Goal: Task Accomplishment & Management: Manage account settings

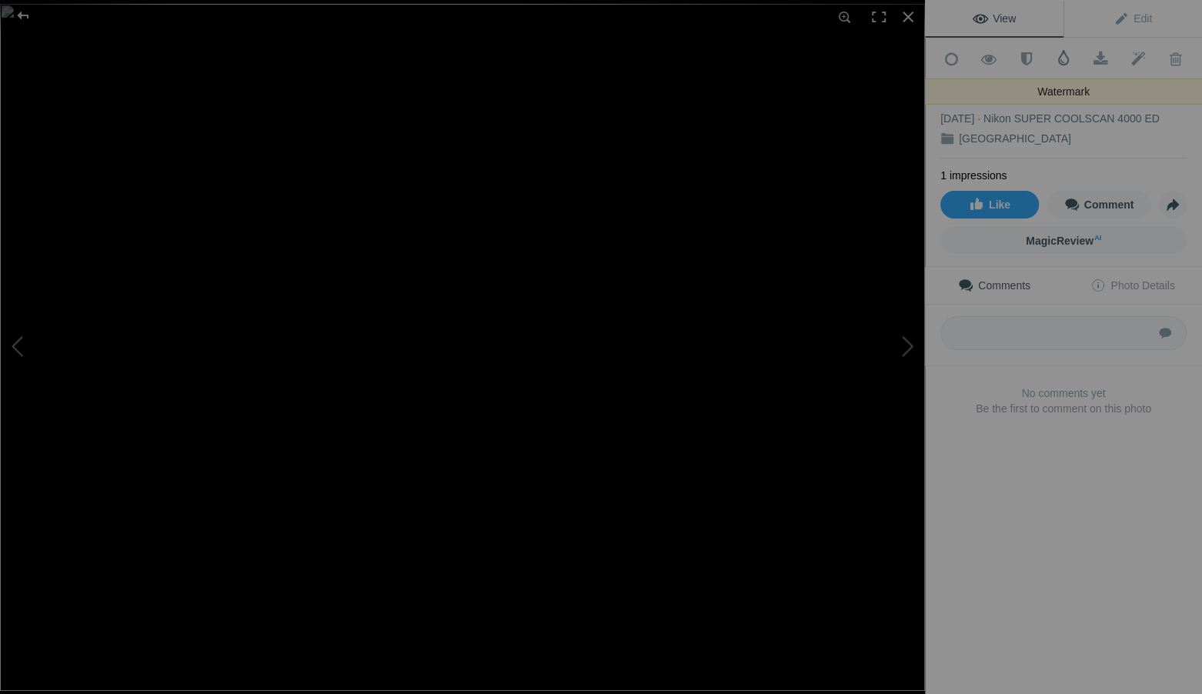
click at [1062, 56] on span at bounding box center [1063, 57] width 15 height 15
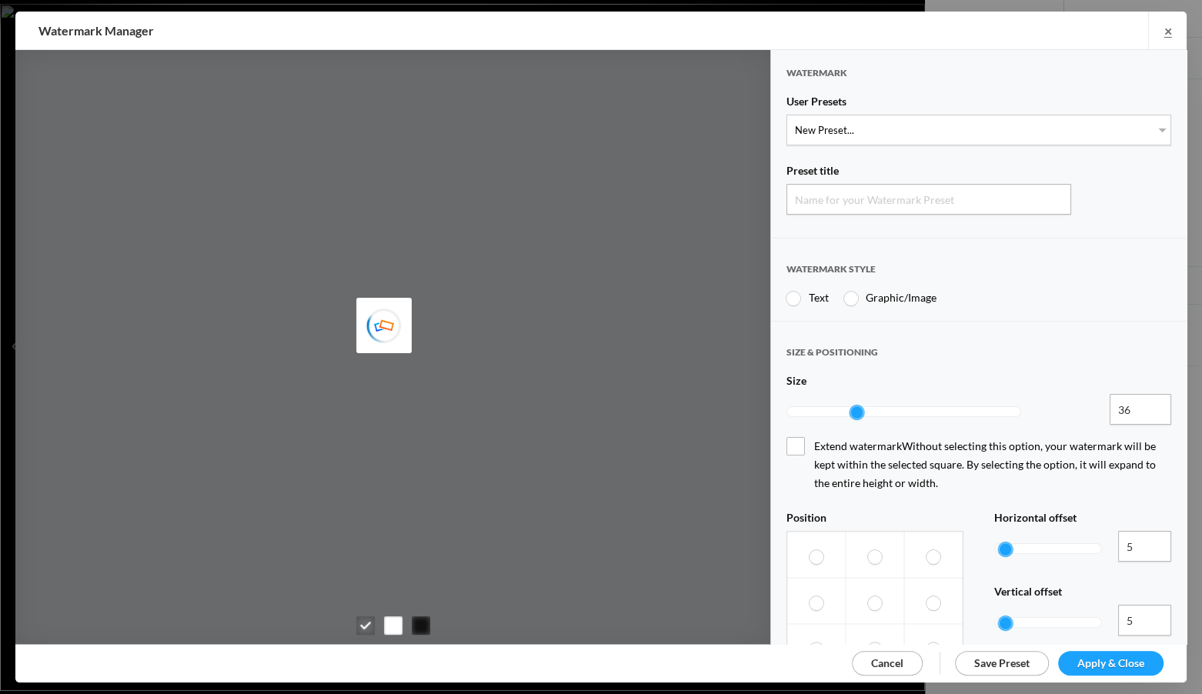
type input "Watermark-8/29/2025"
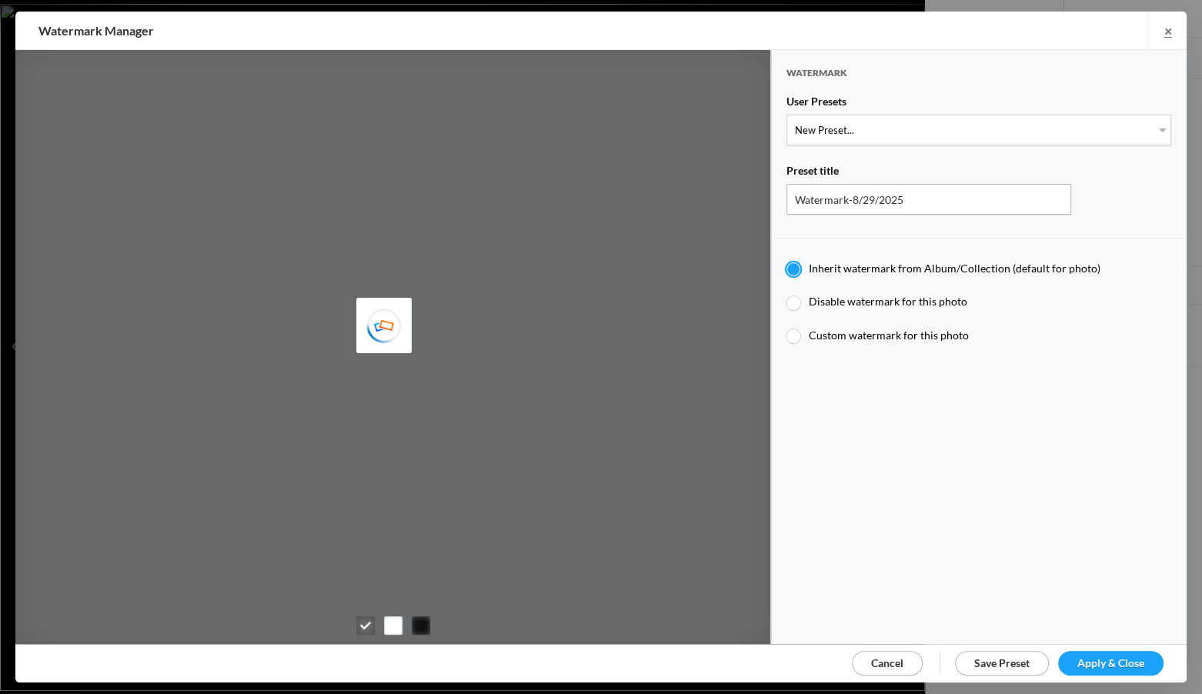
drag, startPoint x: 1091, startPoint y: 654, endPoint x: 1079, endPoint y: 647, distance: 13.9
click at [1091, 657] on span "Apply & Close" at bounding box center [1111, 663] width 67 height 13
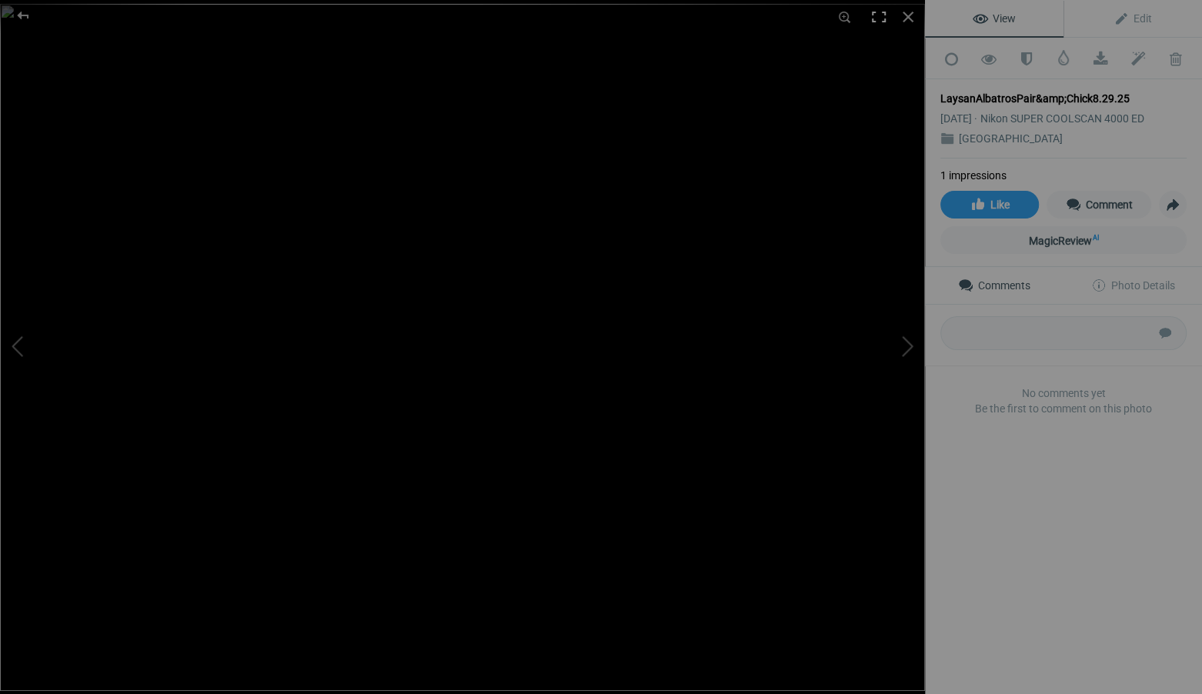
click at [878, 15] on div at bounding box center [879, 17] width 34 height 34
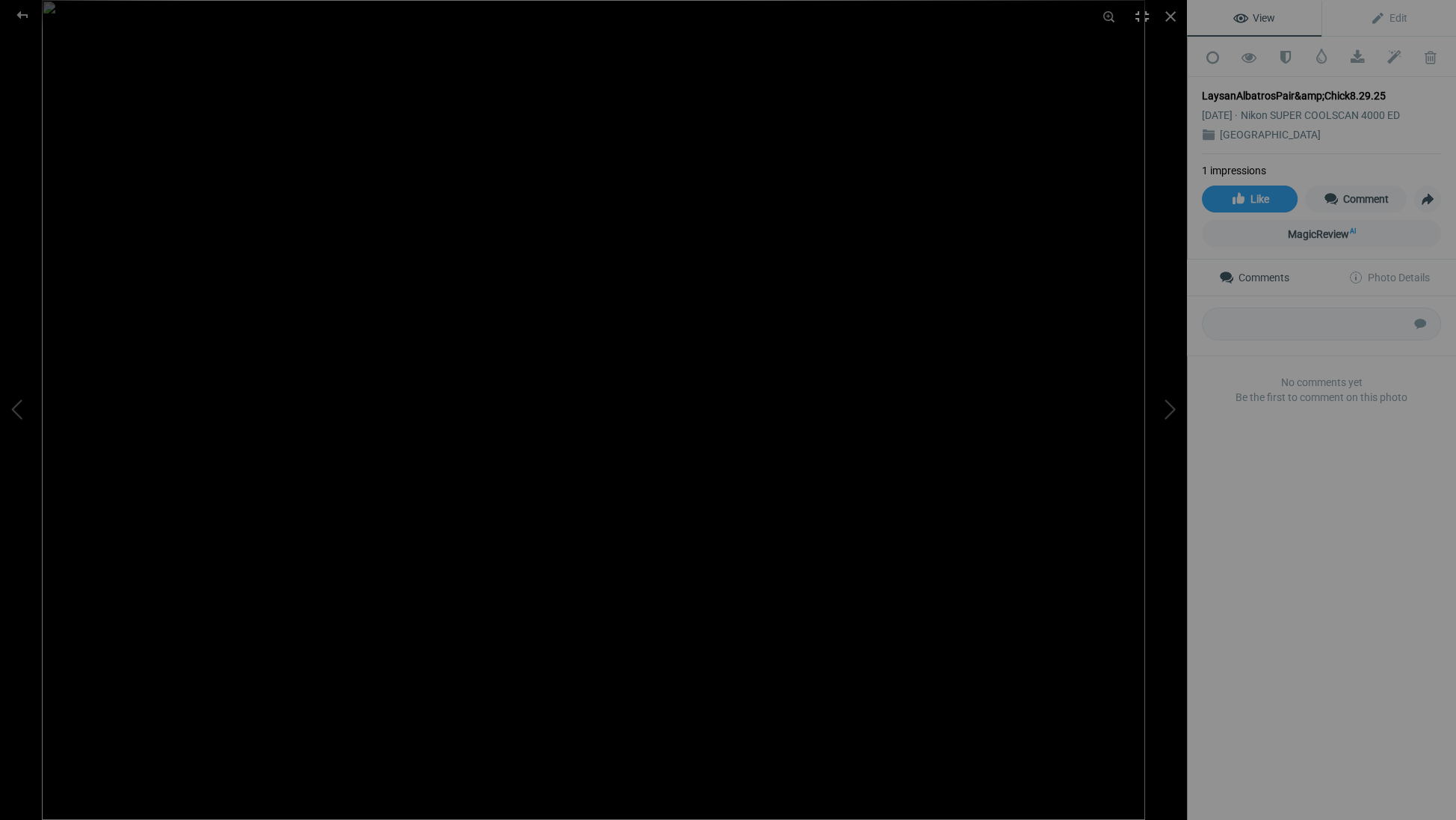
click at [1141, 15] on div at bounding box center [1142, 17] width 33 height 33
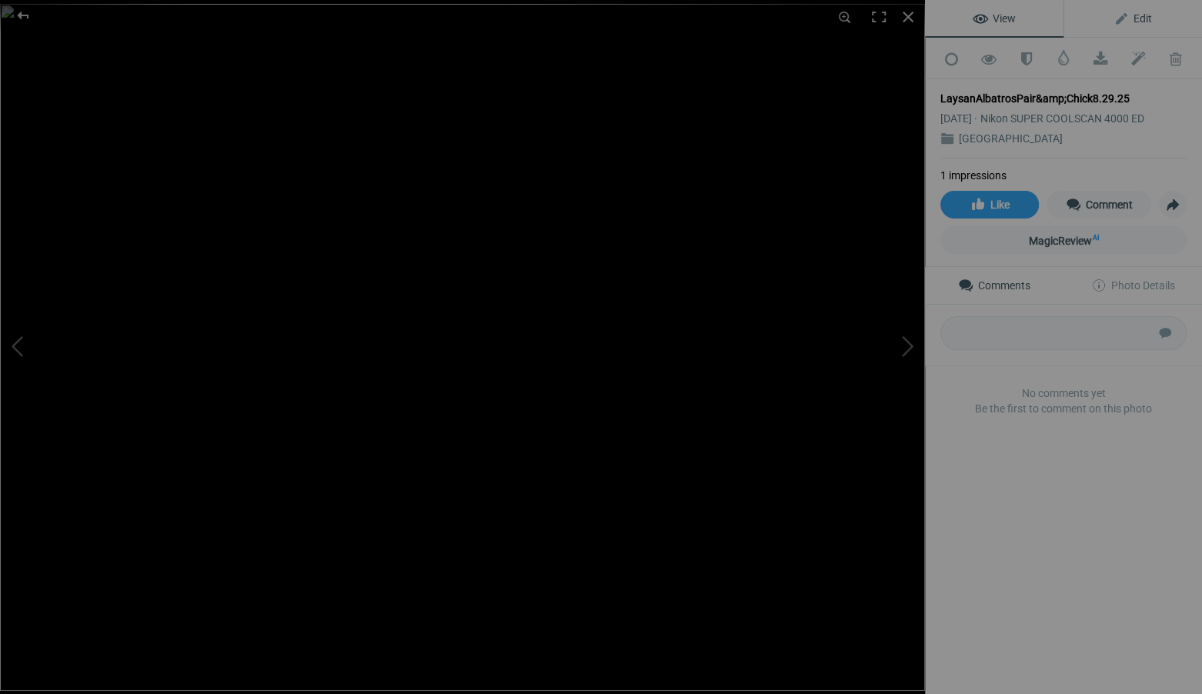
click at [1142, 19] on span "Edit" at bounding box center [1133, 18] width 38 height 12
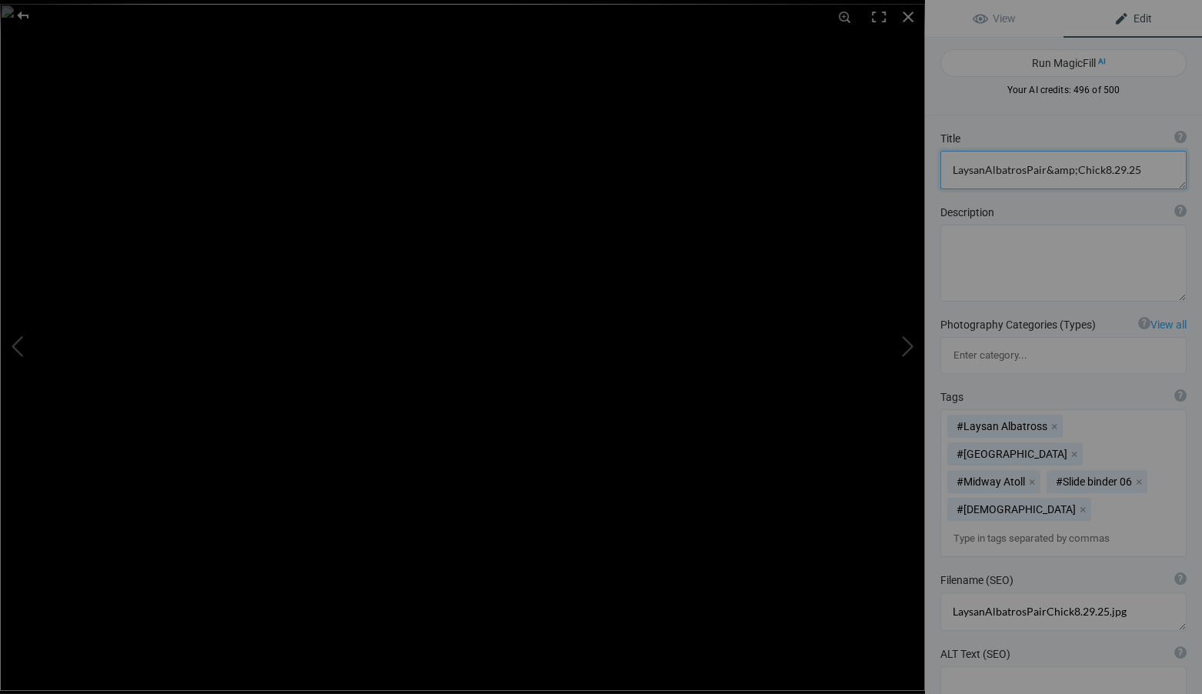
drag, startPoint x: 1135, startPoint y: 170, endPoint x: 1150, endPoint y: 177, distance: 16.9
click at [1135, 171] on textarea at bounding box center [1064, 170] width 246 height 38
click at [985, 169] on textarea at bounding box center [1064, 170] width 246 height 38
click at [1026, 169] on textarea at bounding box center [1064, 170] width 246 height 38
click at [1078, 170] on textarea at bounding box center [1064, 170] width 246 height 38
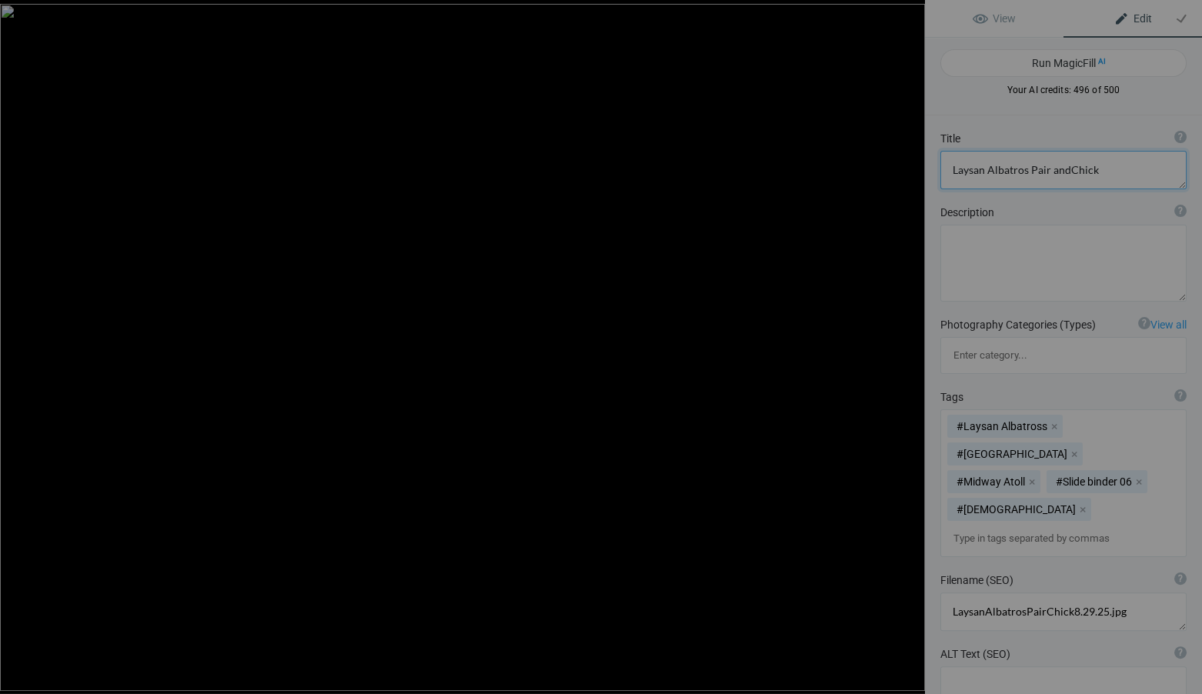
type textarea "Laysan Albatros Pair and [DEMOGRAPHIC_DATA]"
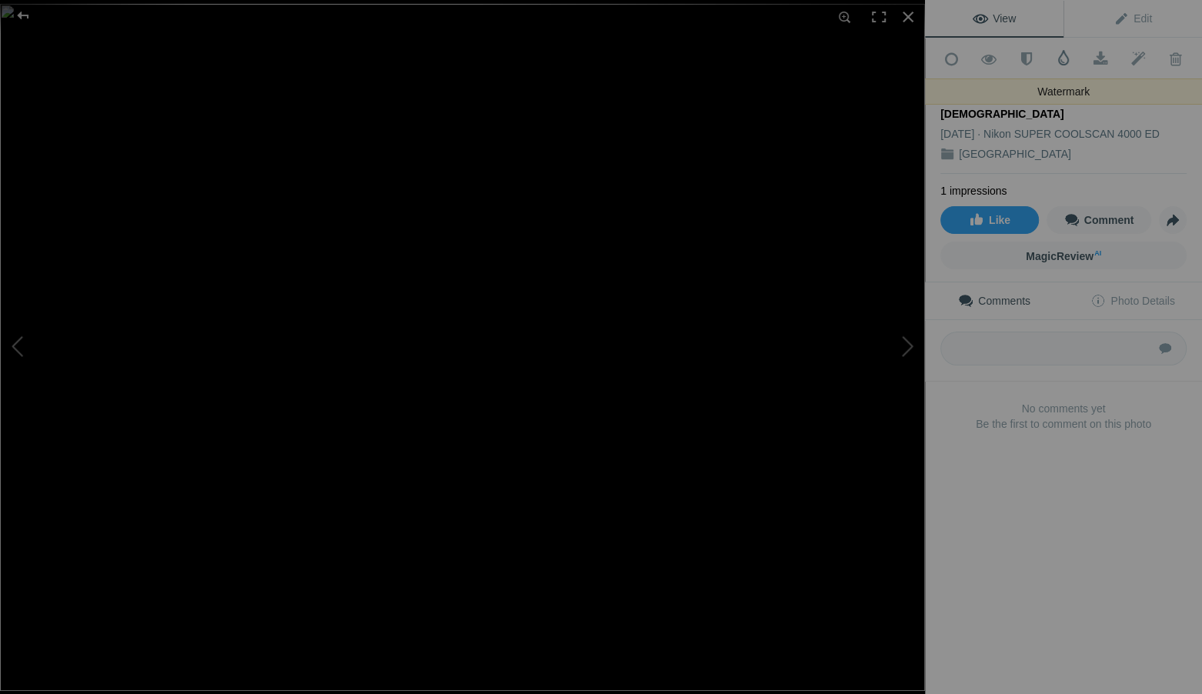
click at [1063, 56] on span at bounding box center [1063, 57] width 15 height 15
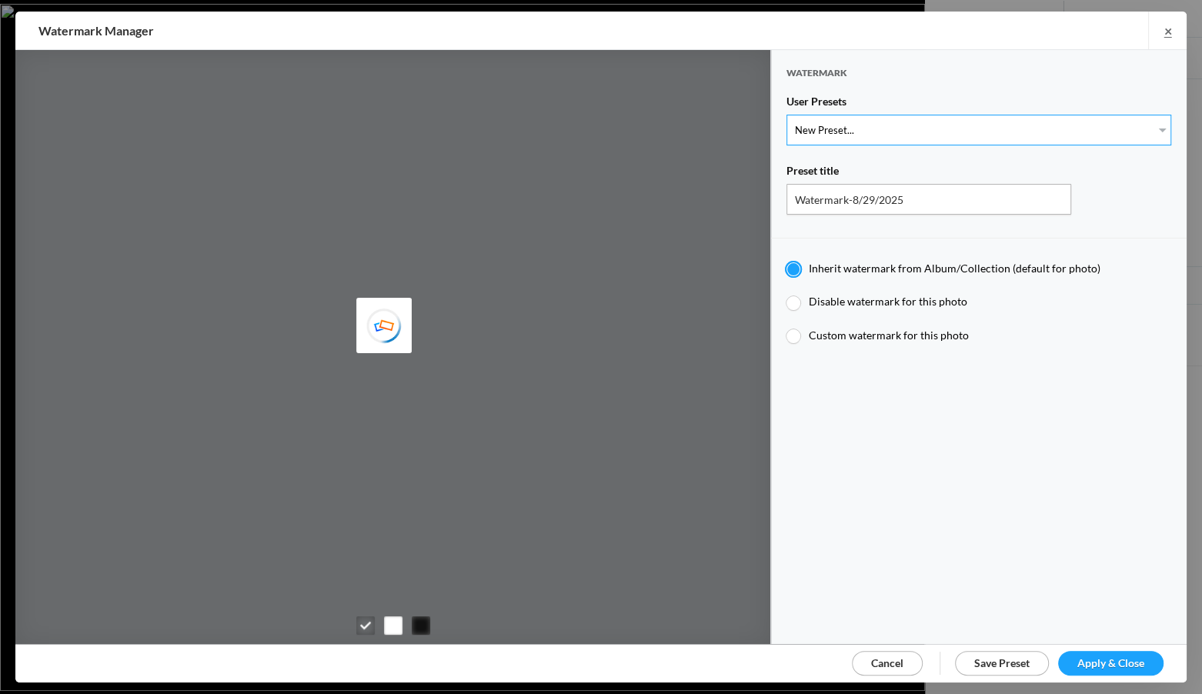
select select "1: Object"
type input "Watermark-7/22/2025"
radio input "false"
radio input "true"
type input "Jim Liskovec"
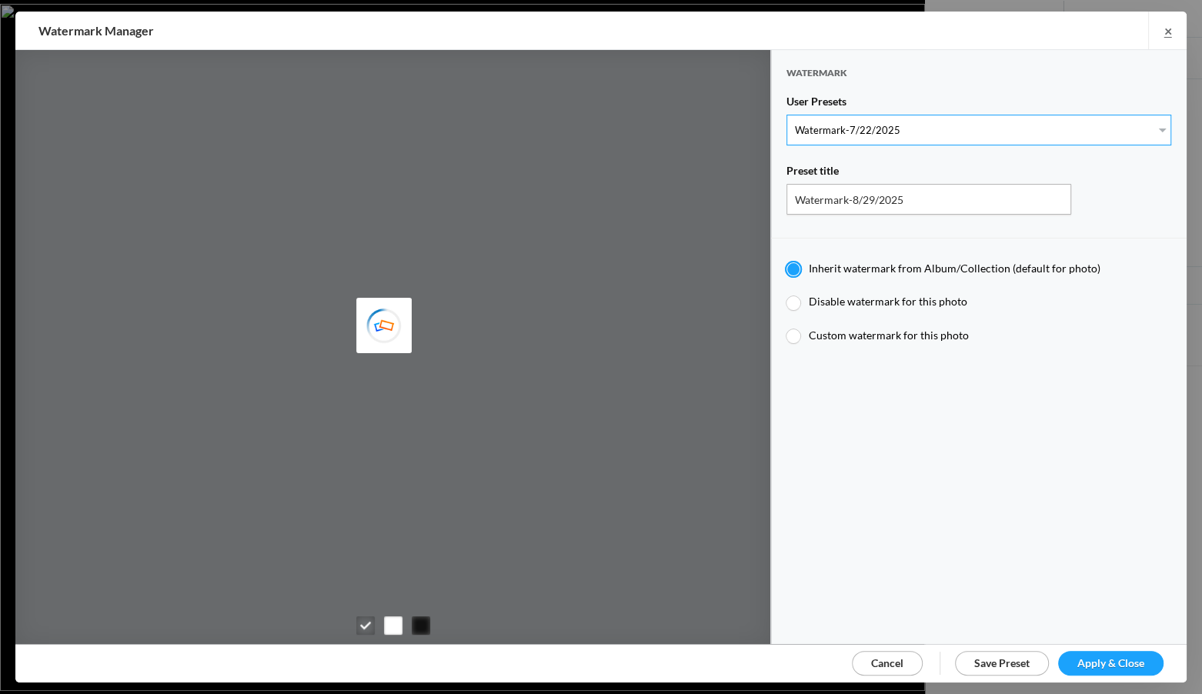
radio input "false"
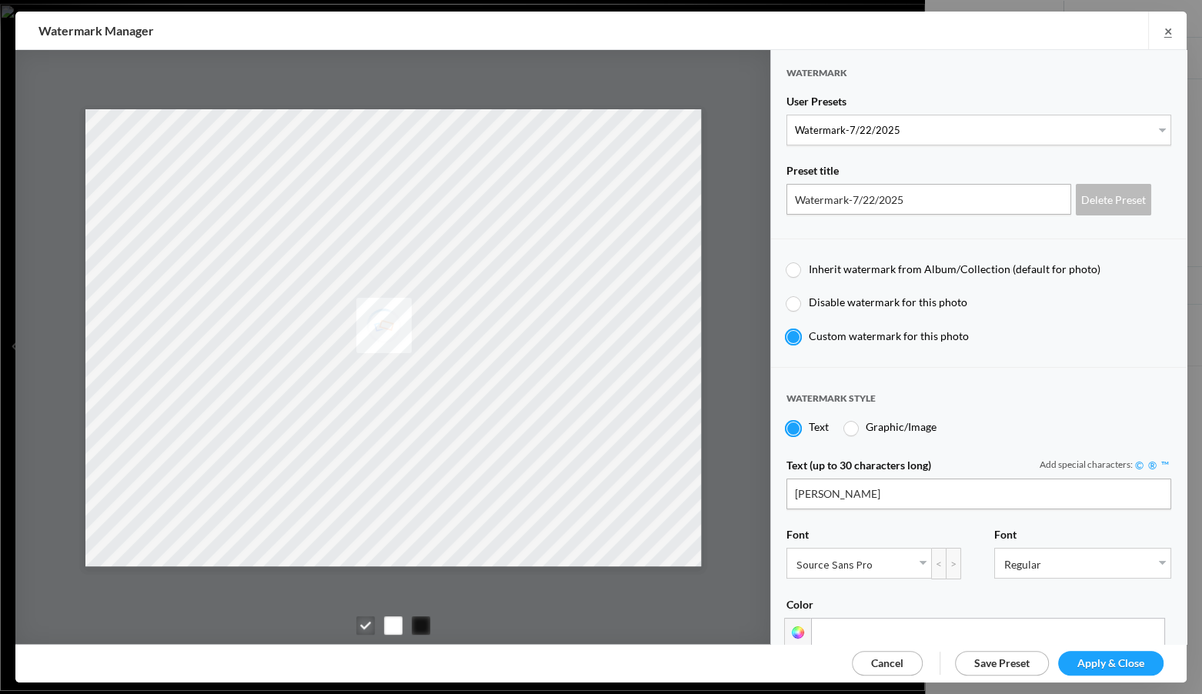
click at [1088, 657] on span "Apply & Close" at bounding box center [1111, 663] width 67 height 13
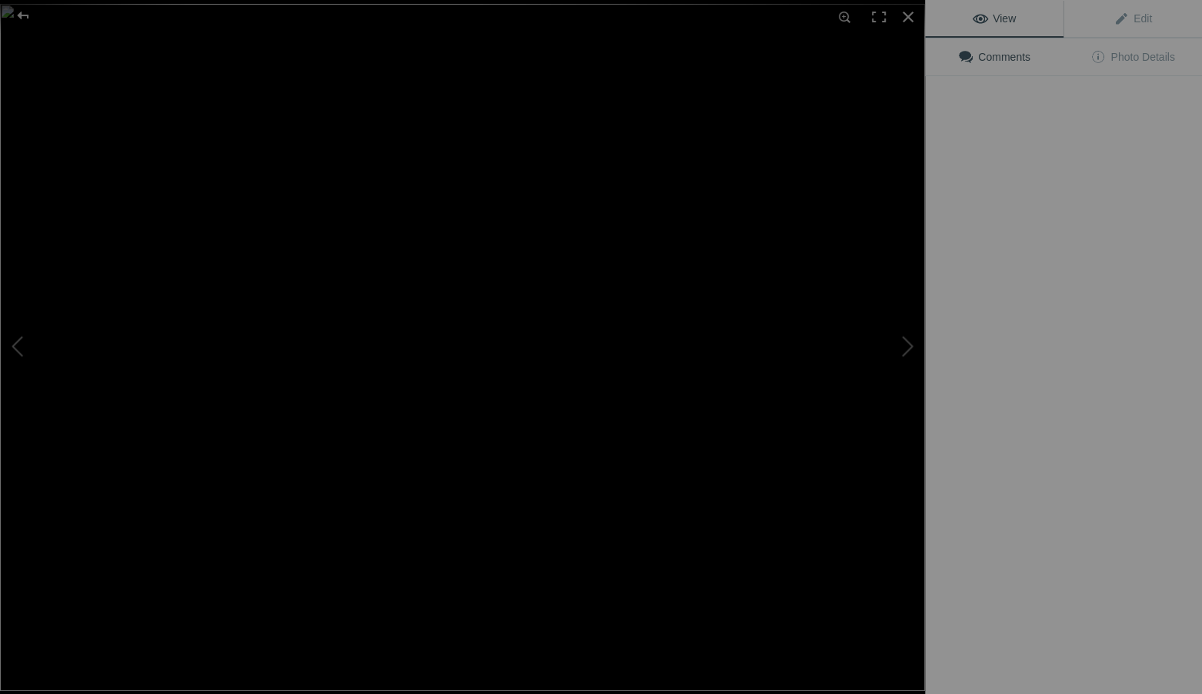
click at [443, 241] on img at bounding box center [462, 347] width 925 height 687
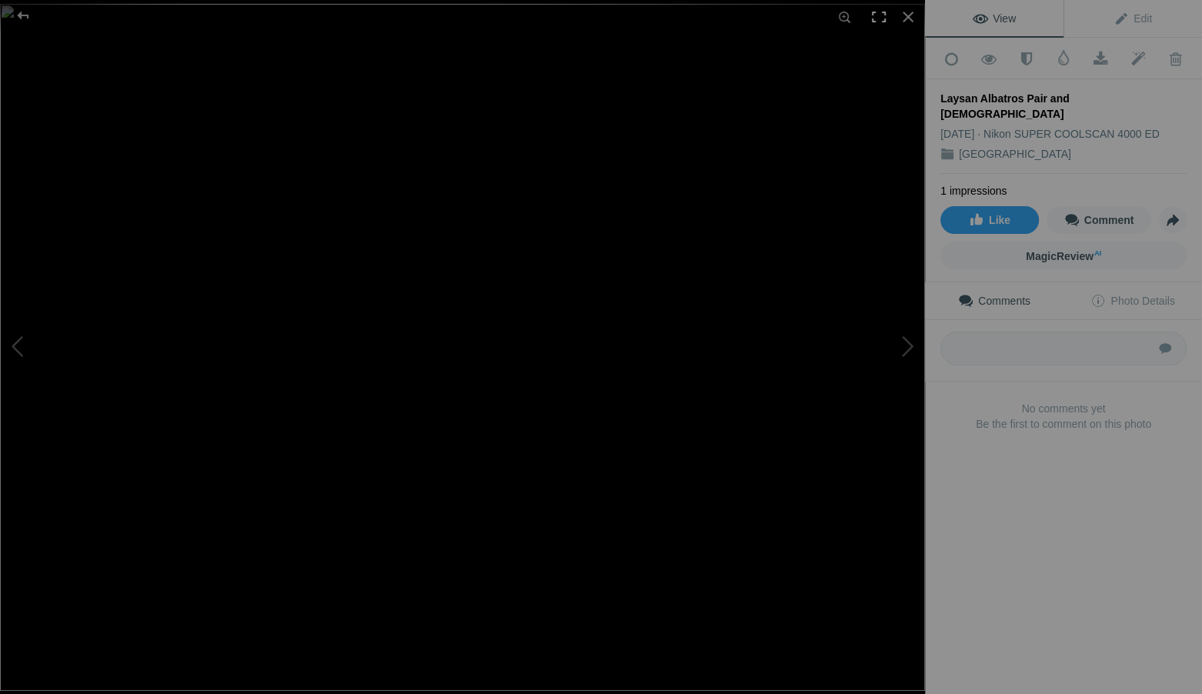
click at [878, 13] on div at bounding box center [879, 17] width 34 height 34
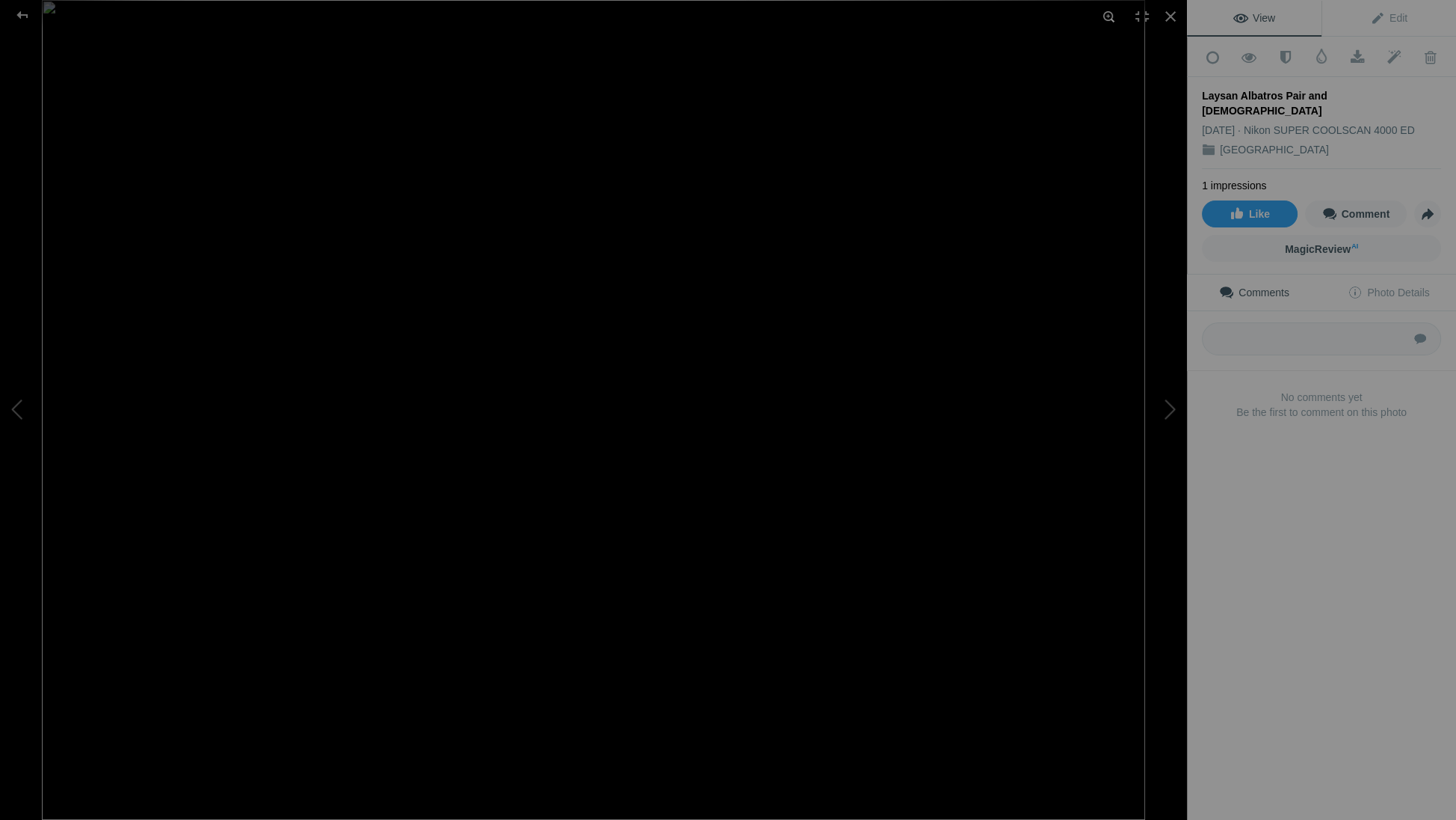
click at [1106, 15] on div at bounding box center [1109, 17] width 33 height 33
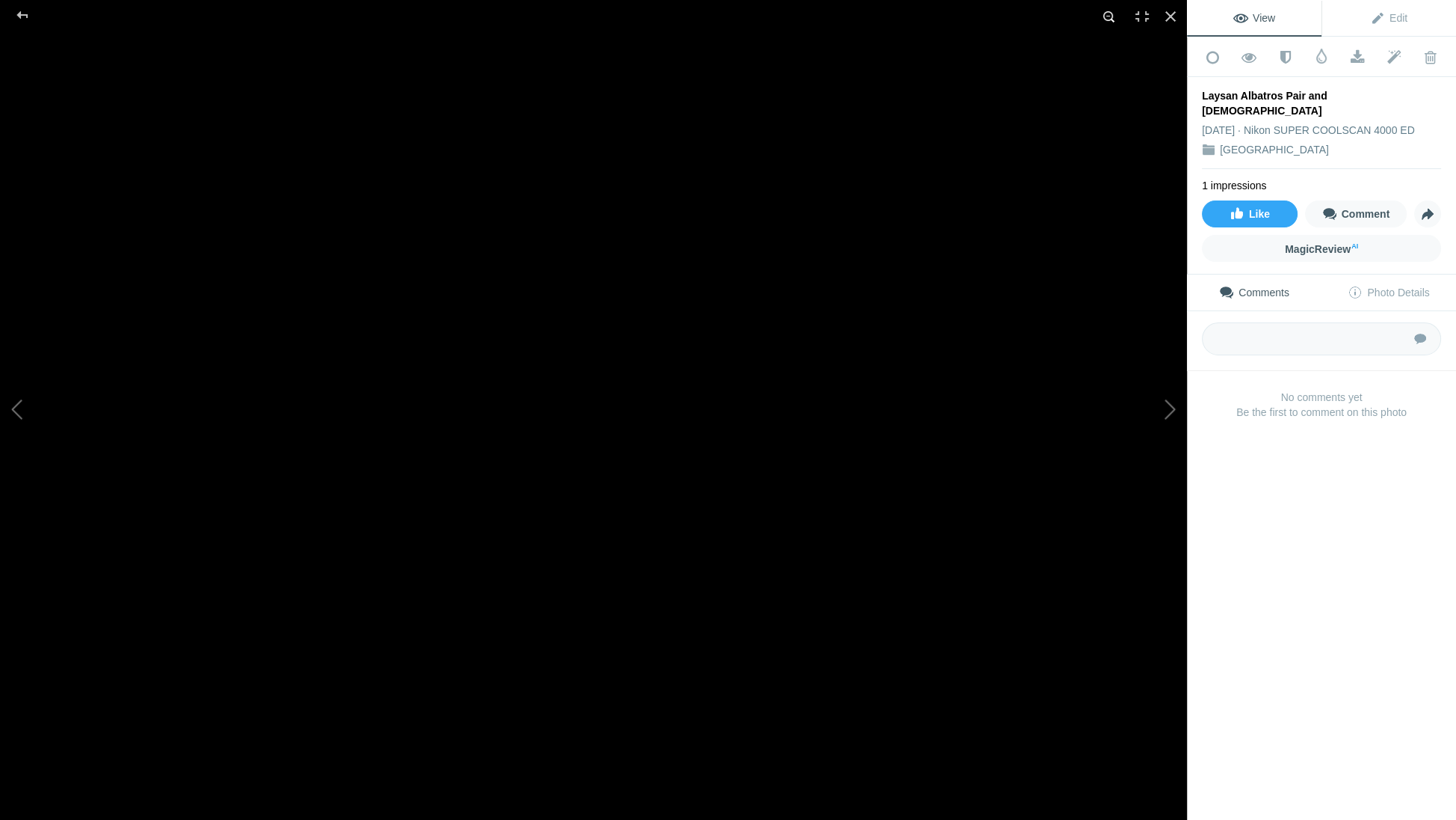
click at [1106, 15] on div at bounding box center [1109, 17] width 33 height 33
click at [1143, 15] on div at bounding box center [1142, 17] width 33 height 33
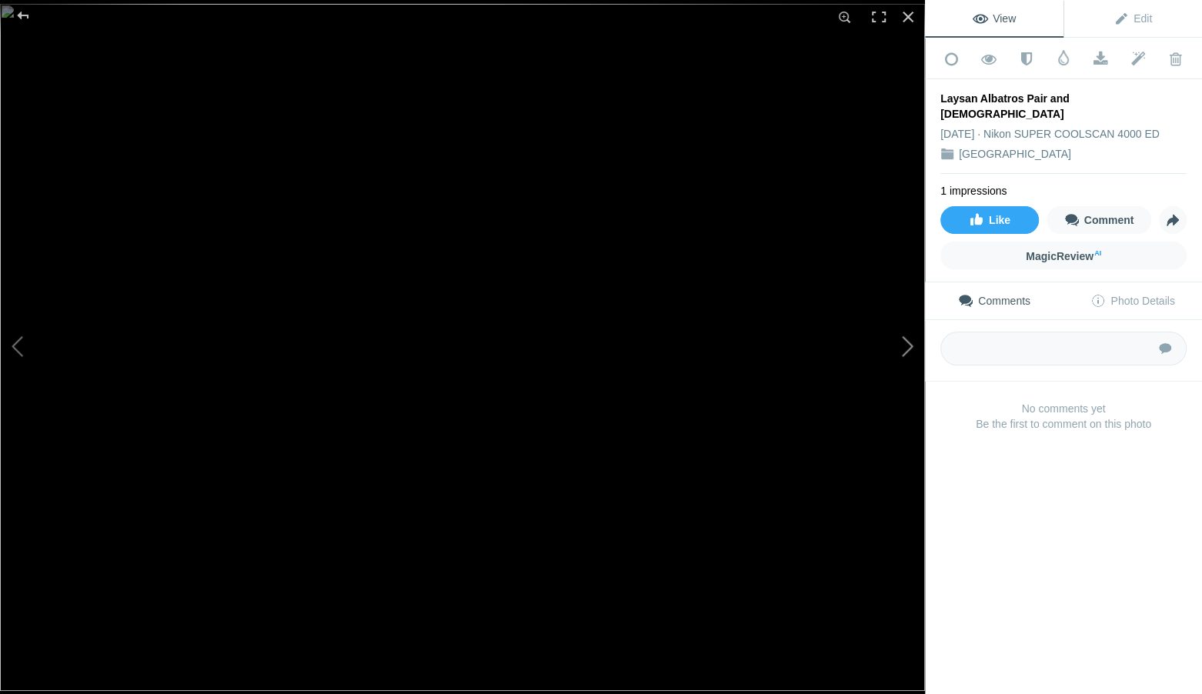
click at [911, 346] on button at bounding box center [867, 347] width 115 height 250
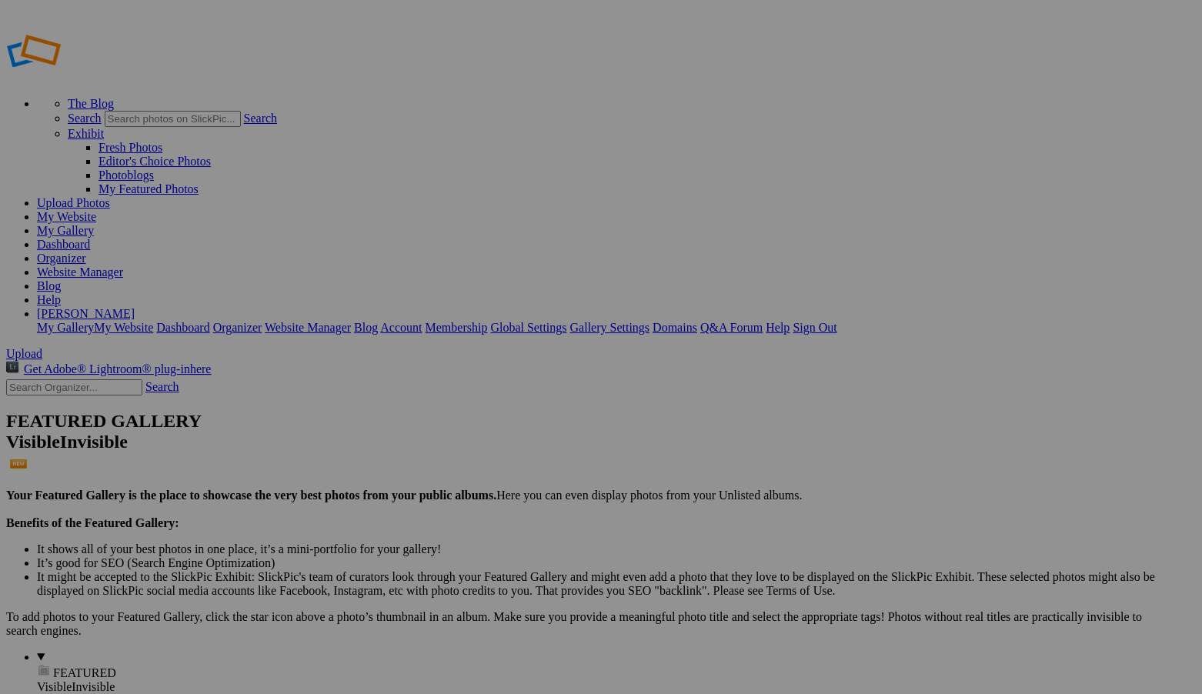
click at [499, 450] on span "Yes" at bounding box center [490, 448] width 18 height 13
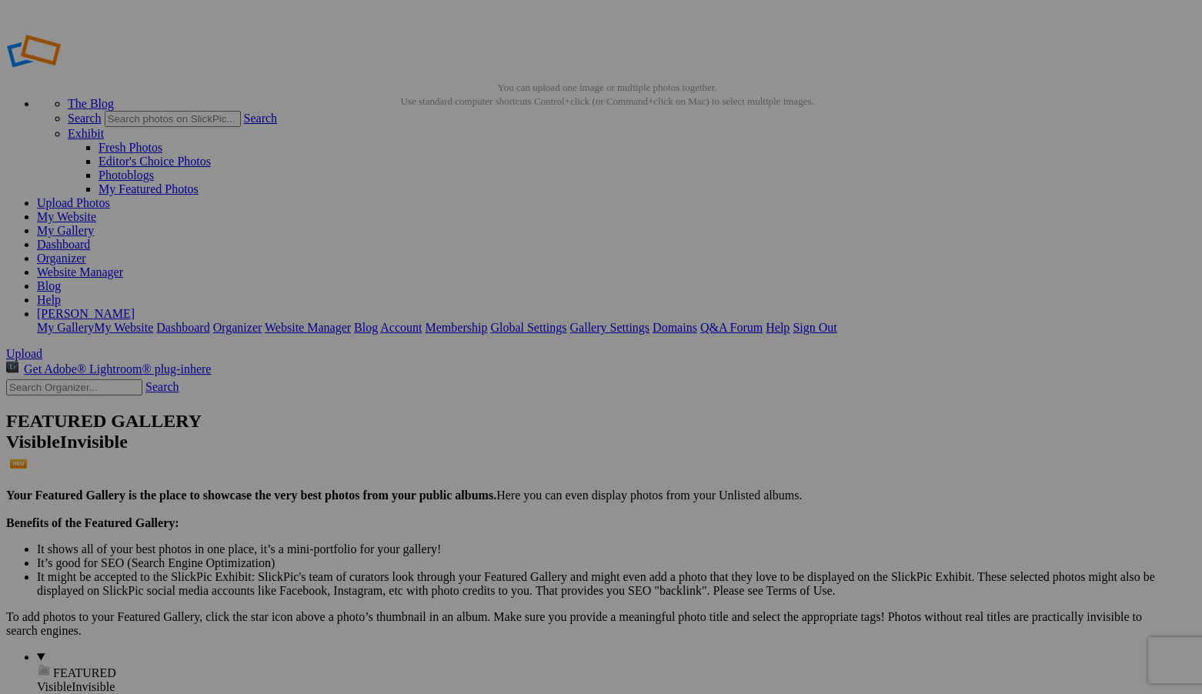
click at [499, 448] on span "Yes" at bounding box center [490, 448] width 18 height 13
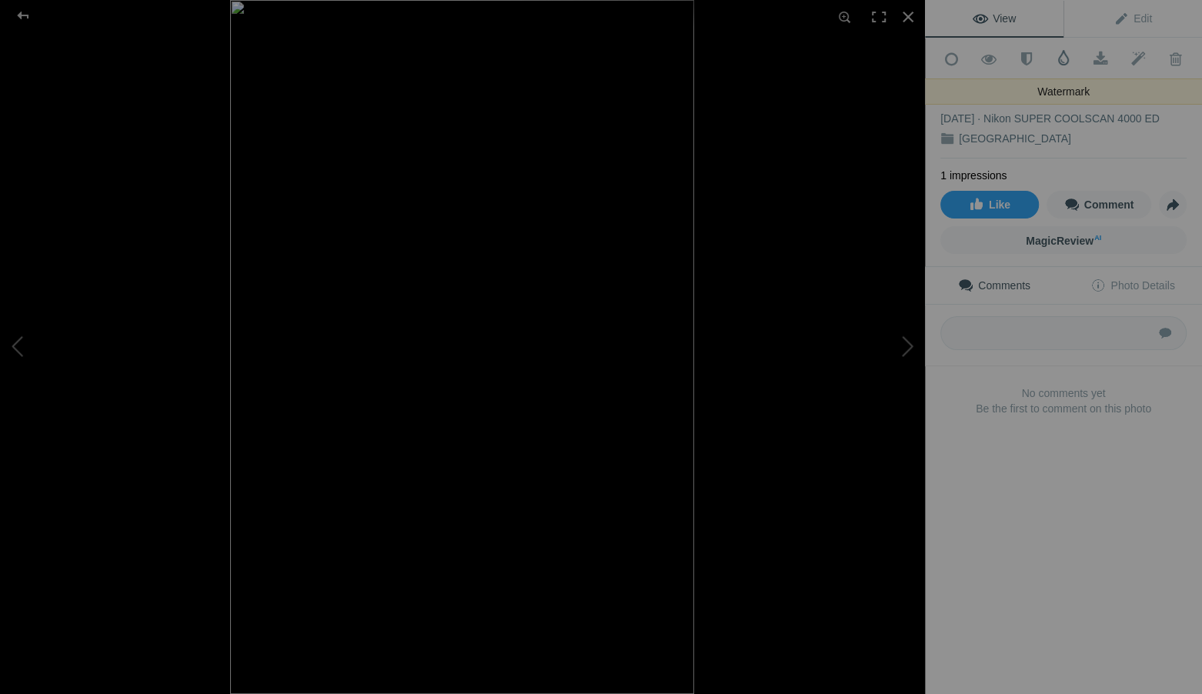
click at [1065, 55] on span at bounding box center [1063, 57] width 15 height 15
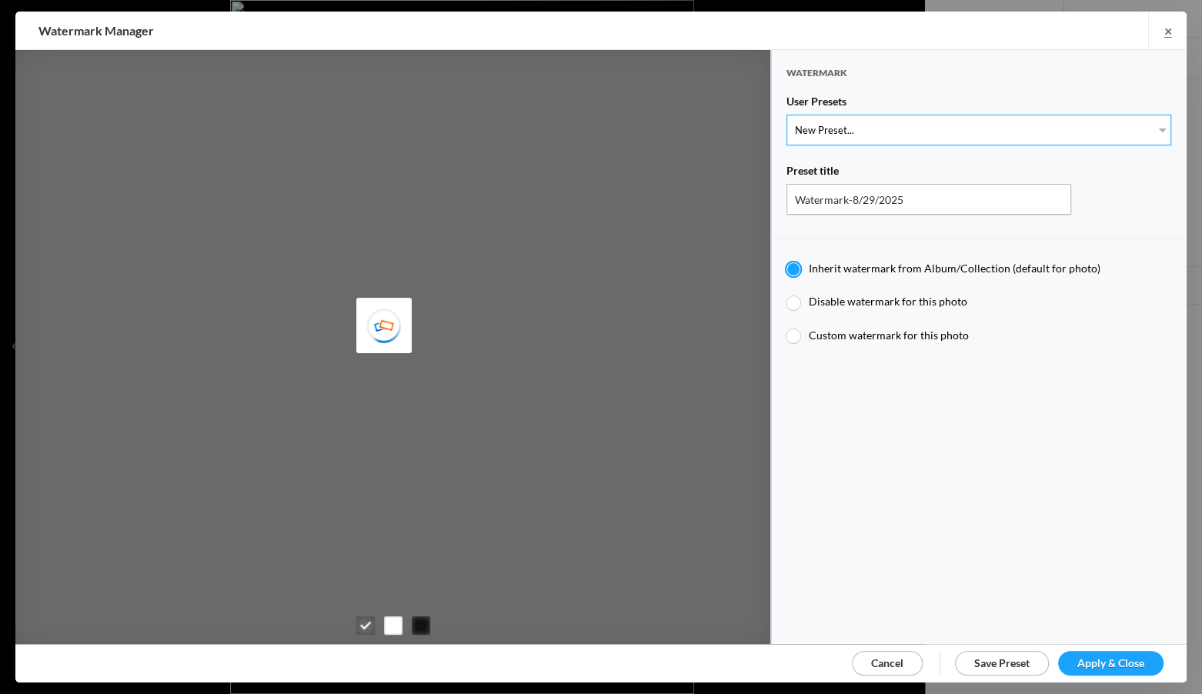
select select "1: Object"
type input "Watermark-7/22/2025"
radio input "false"
radio input "true"
type input "[PERSON_NAME]"
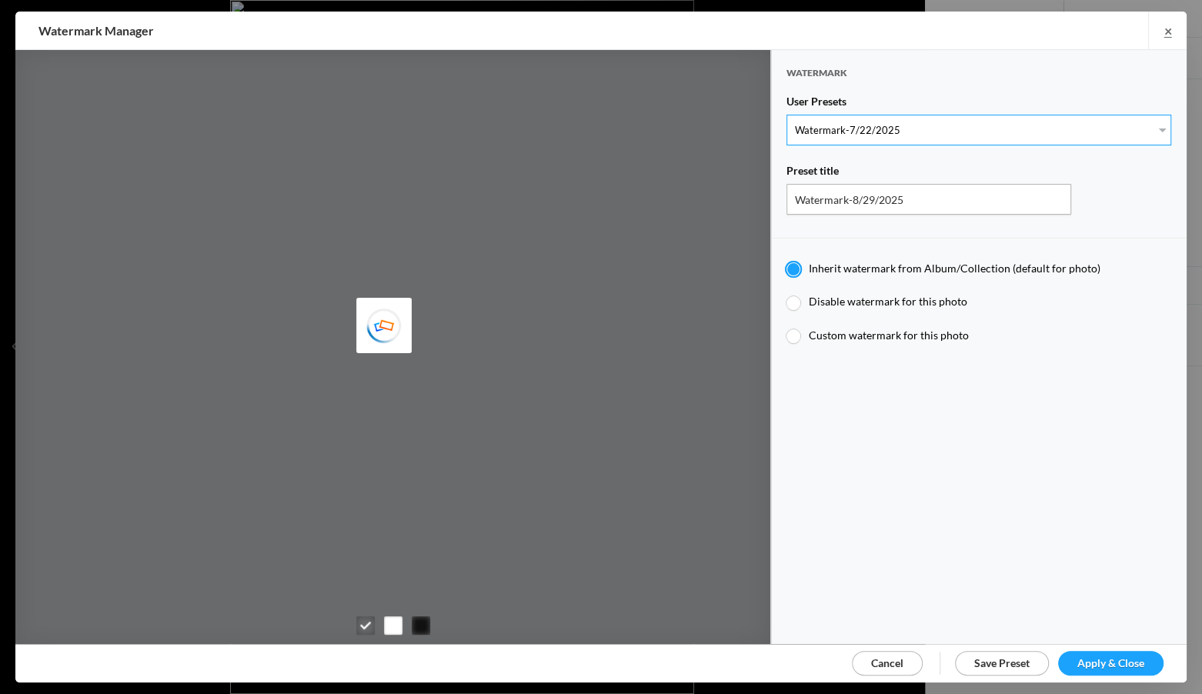
radio input "false"
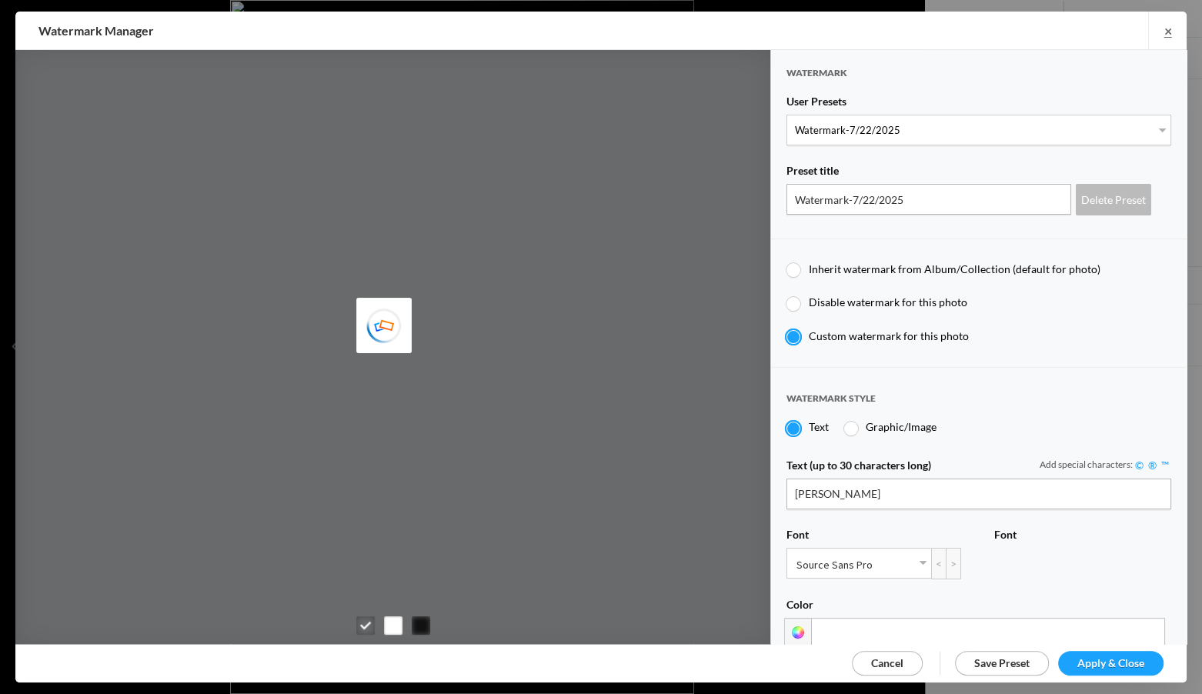
click at [1102, 659] on span "Apply & Close" at bounding box center [1111, 663] width 67 height 13
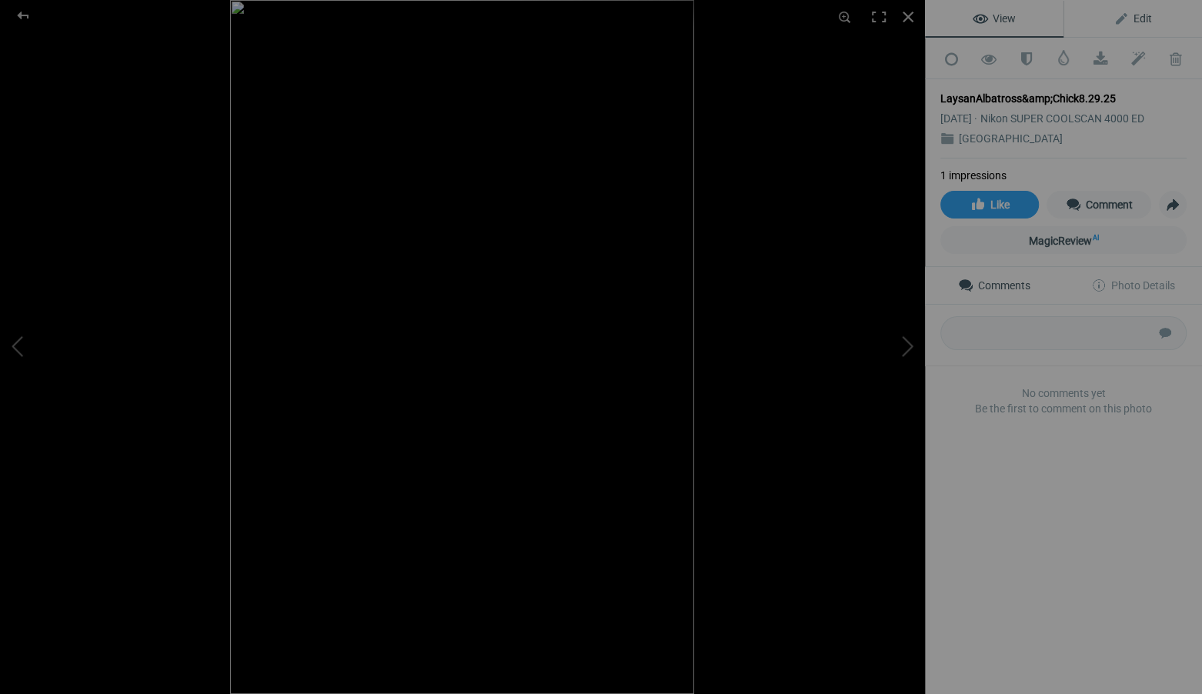
click at [1149, 17] on span "Edit" at bounding box center [1133, 18] width 38 height 12
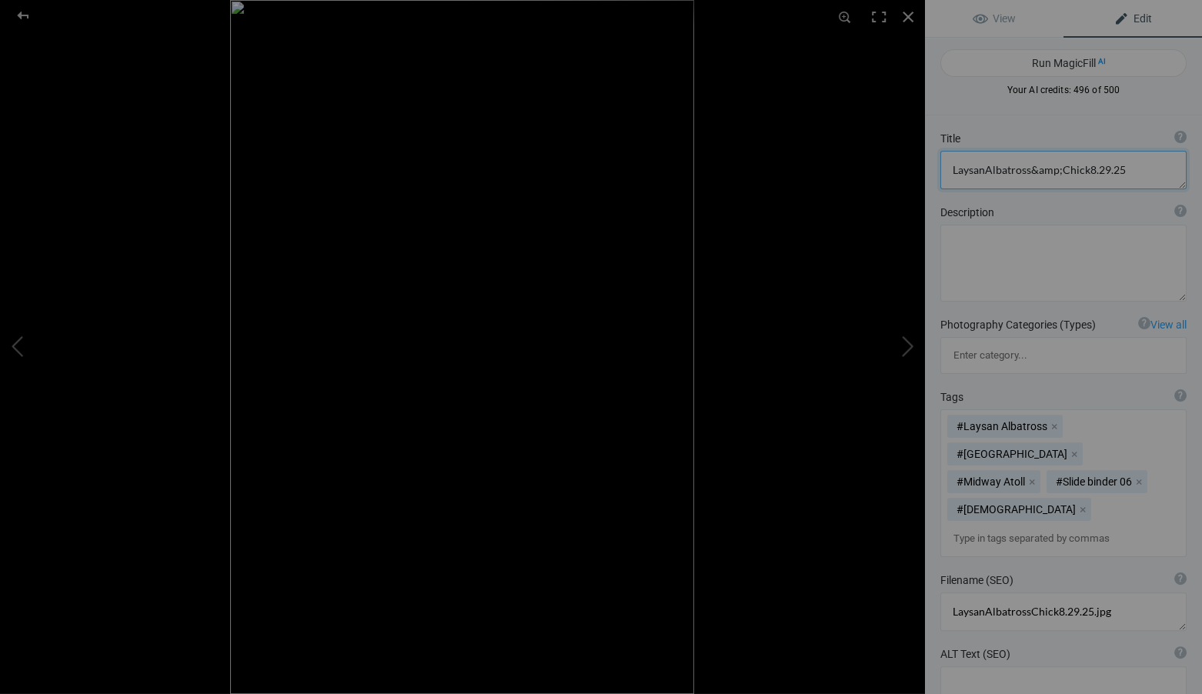
click at [1124, 169] on textarea at bounding box center [1064, 170] width 246 height 38
click at [1061, 172] on textarea at bounding box center [1064, 170] width 246 height 38
type textarea "LaysanAlbatross and [DEMOGRAPHIC_DATA]"
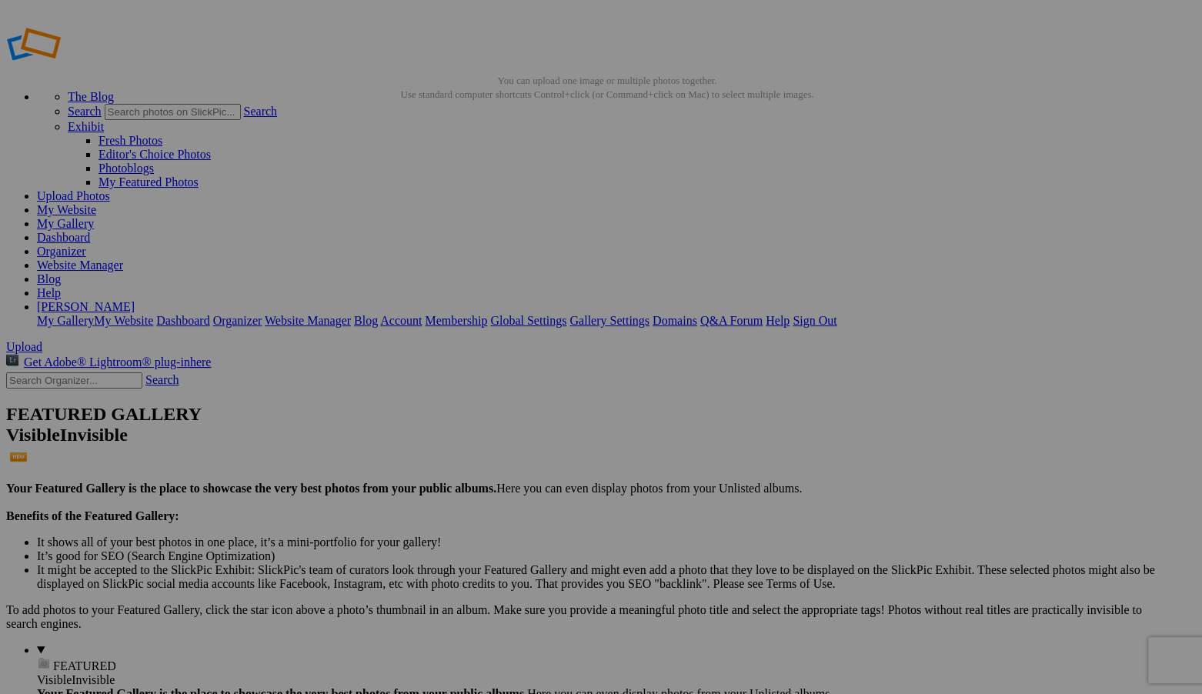
scroll to position [8, 0]
click at [499, 447] on span "Yes" at bounding box center [490, 448] width 18 height 13
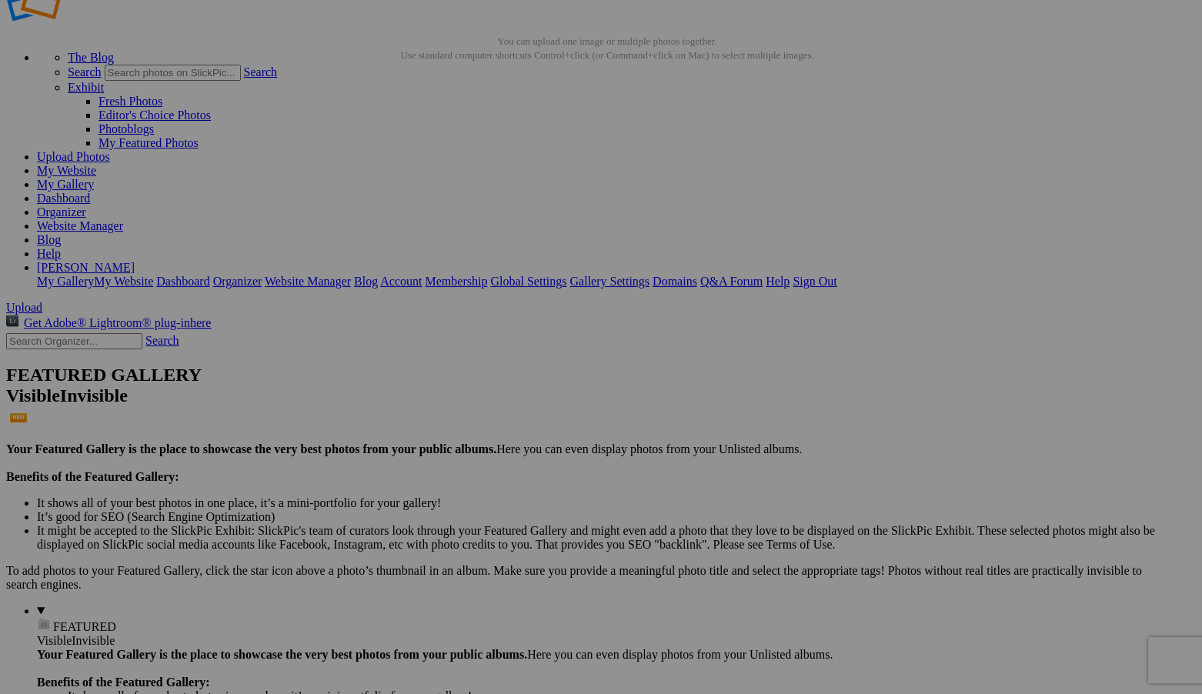
scroll to position [46, 0]
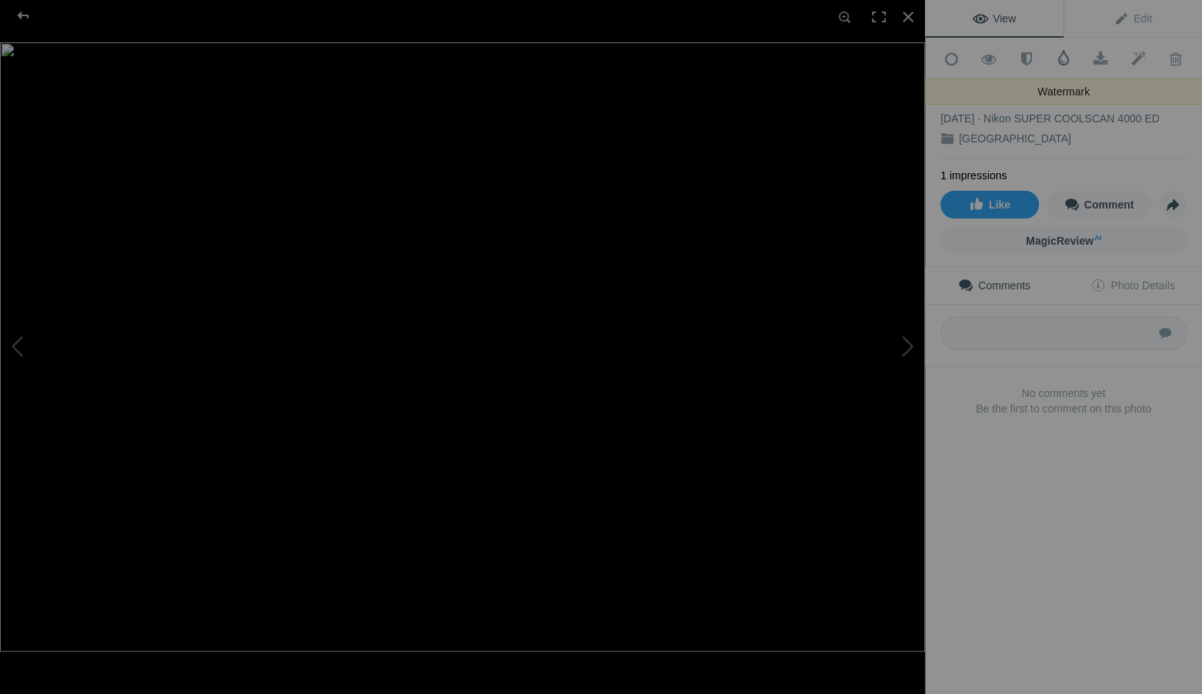
click at [1062, 57] on span at bounding box center [1063, 57] width 15 height 15
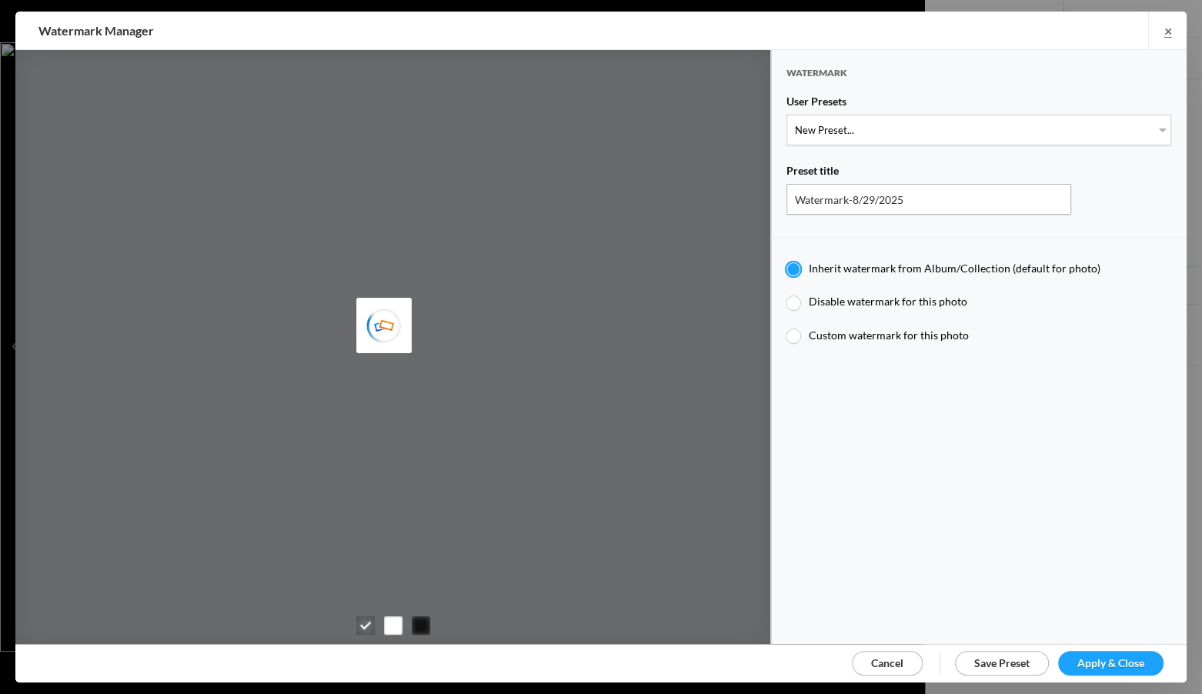
scroll to position [0, 0]
type input "JimLiskovec"
select select "1: Object"
type input "Watermark-7/22/2025"
radio input "false"
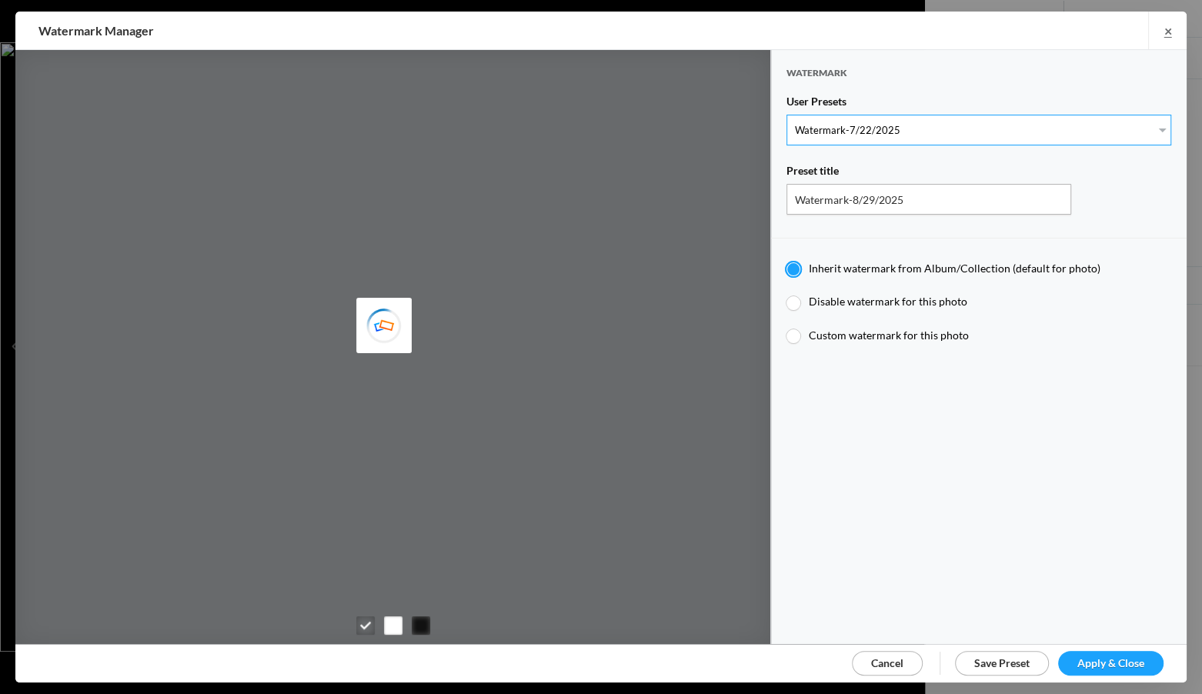
radio input "true"
type input "Jim Liskovec"
radio input "false"
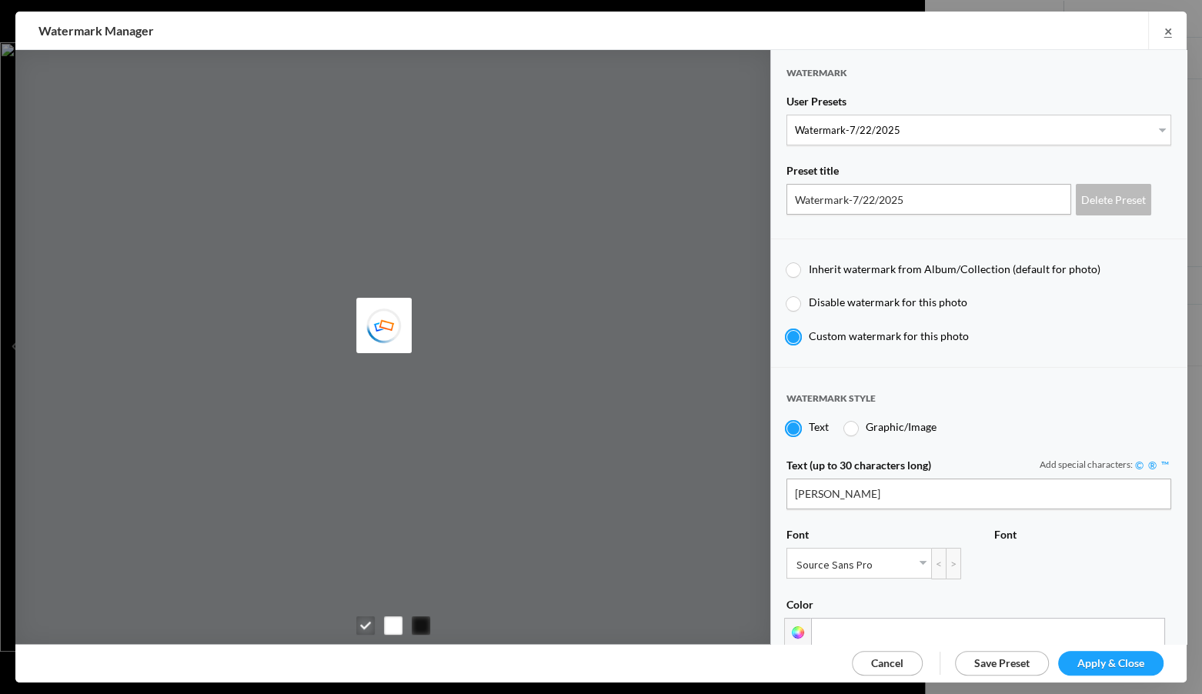
click at [1103, 658] on span "Apply & Close" at bounding box center [1111, 663] width 67 height 13
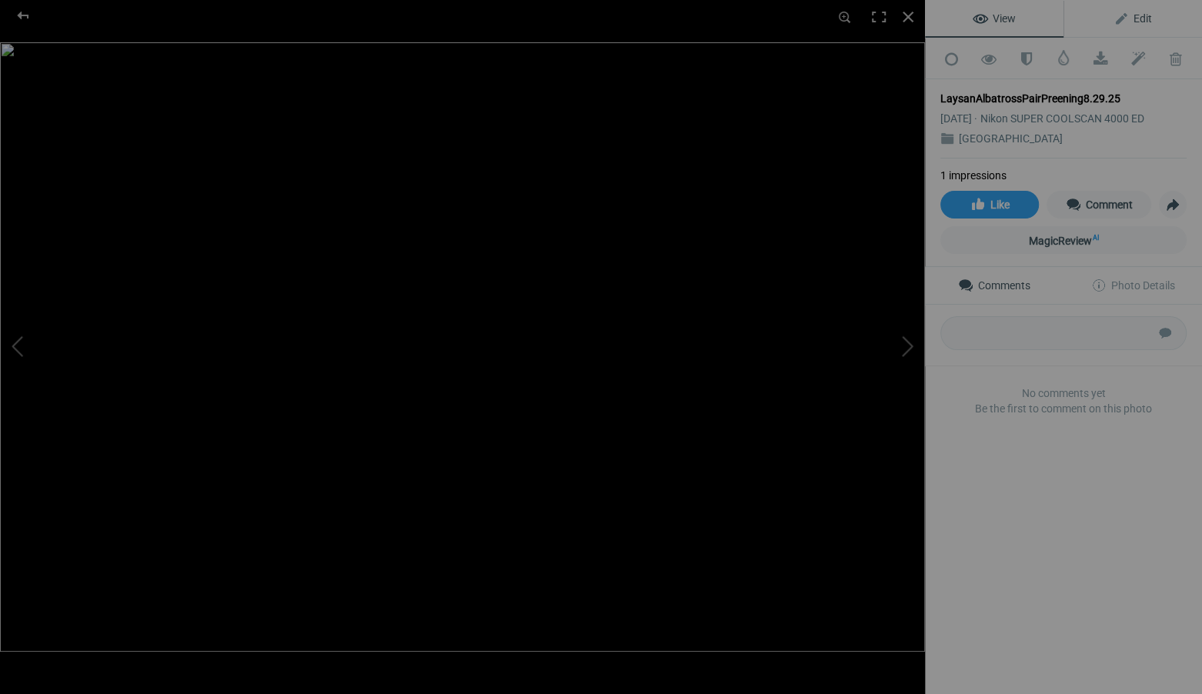
click at [1145, 18] on span "Edit" at bounding box center [1133, 18] width 38 height 12
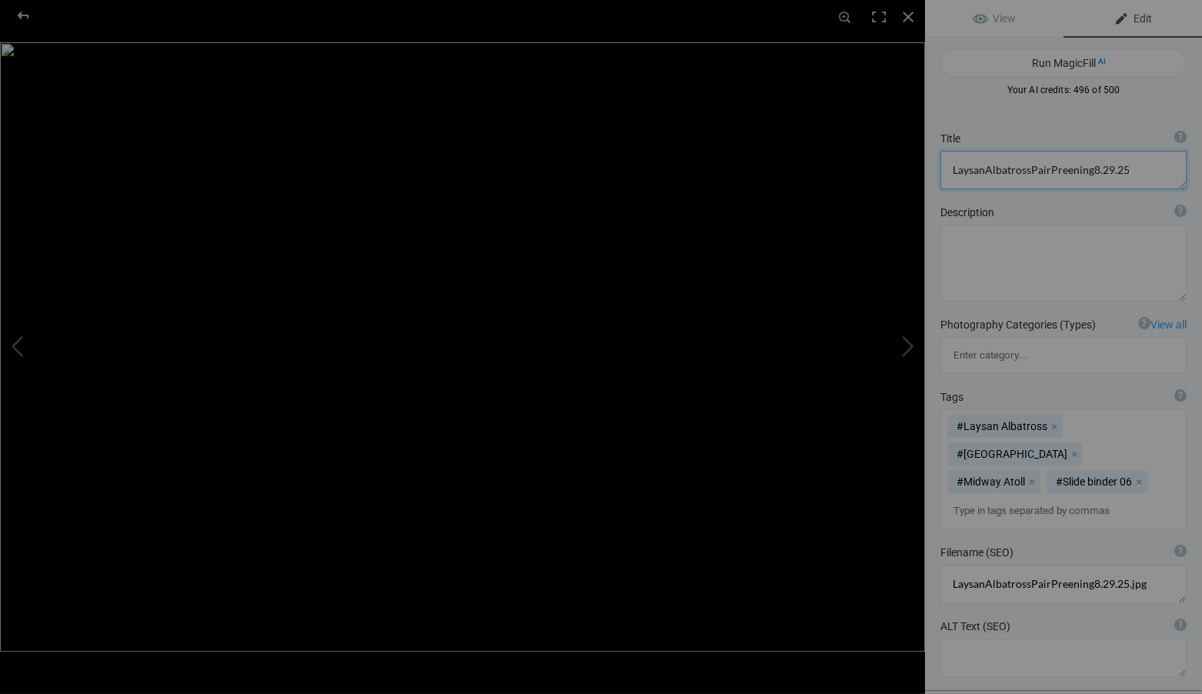
click at [1124, 168] on textarea at bounding box center [1064, 170] width 246 height 38
click at [986, 171] on textarea at bounding box center [1064, 170] width 246 height 38
click at [1031, 170] on textarea at bounding box center [1064, 170] width 246 height 38
click at [1051, 169] on textarea at bounding box center [1064, 170] width 246 height 38
type textarea "Laysan Albatross Pair Preening"
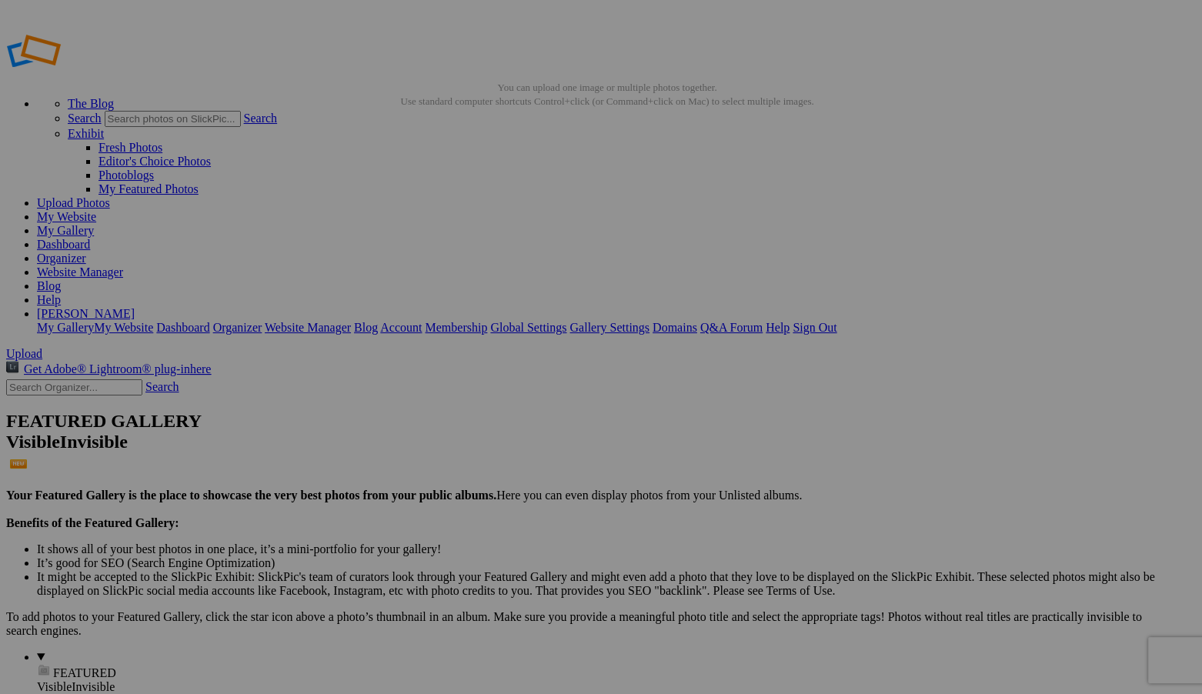
scroll to position [8, 0]
click at [0, 0] on img at bounding box center [0, 0] width 0 height 0
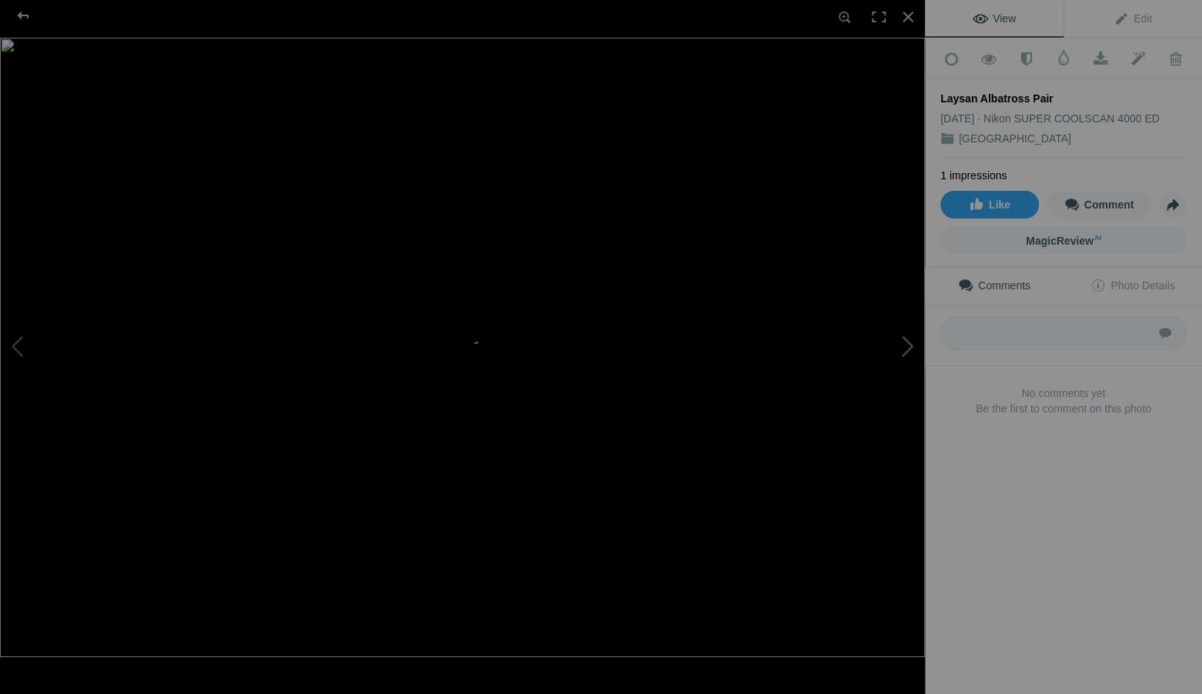
click at [908, 345] on button at bounding box center [867, 347] width 115 height 250
